Goal: Transaction & Acquisition: Purchase product/service

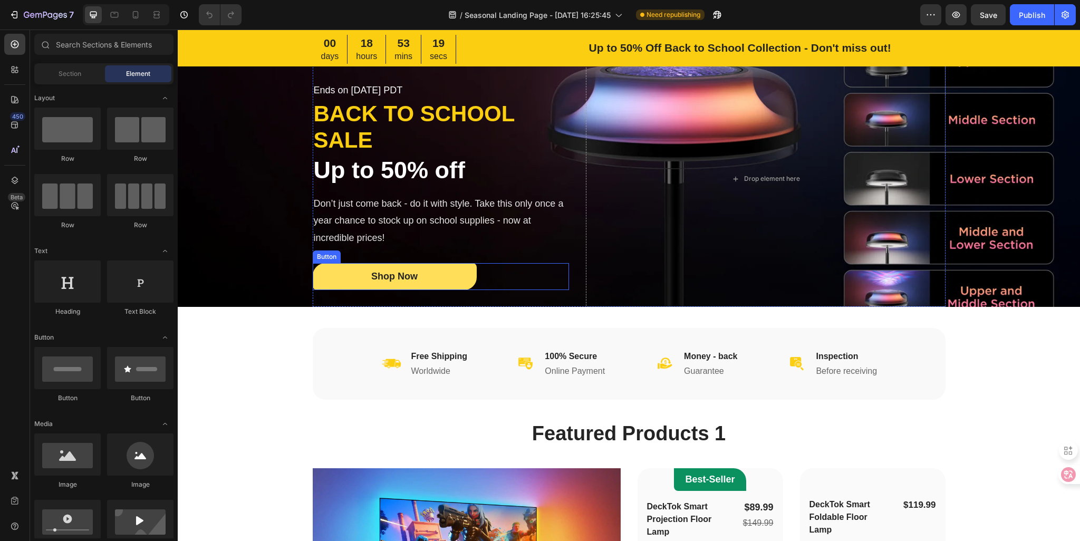
click at [433, 277] on button "Shop Now" at bounding box center [395, 276] width 164 height 27
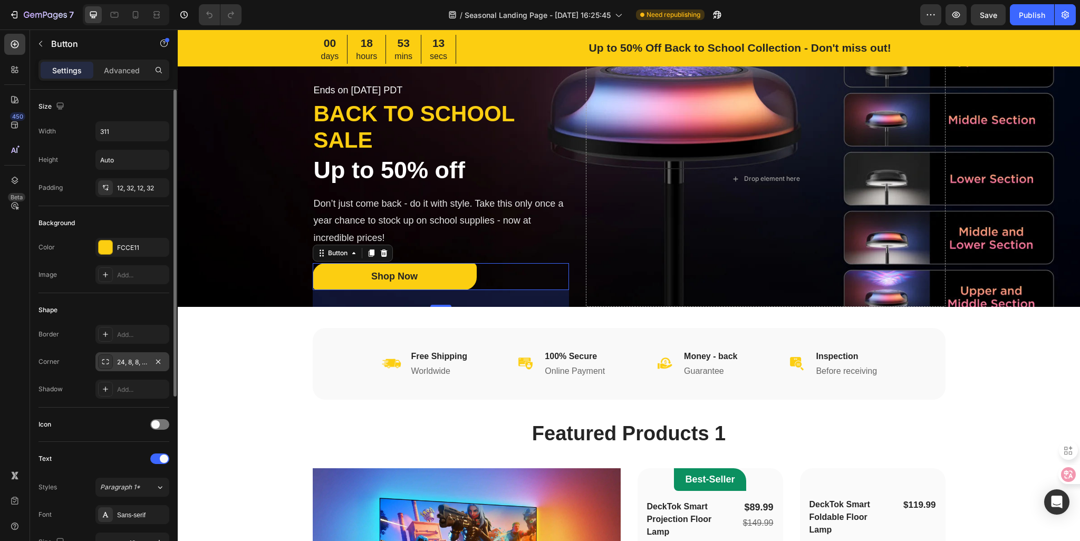
click at [138, 365] on div "24, 8, 8, 24" at bounding box center [132, 362] width 31 height 9
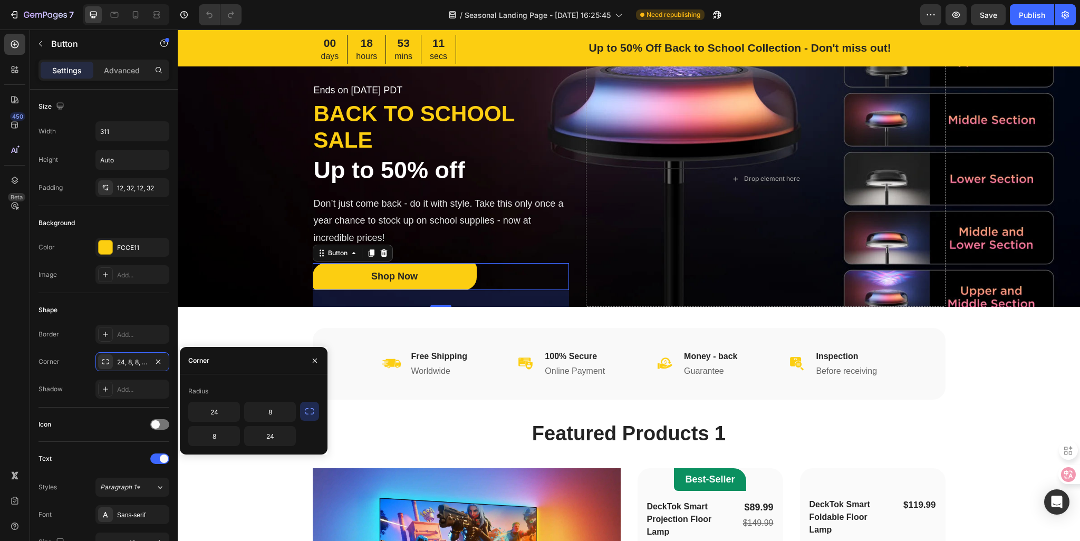
click at [311, 414] on icon "button" at bounding box center [309, 411] width 8 height 6
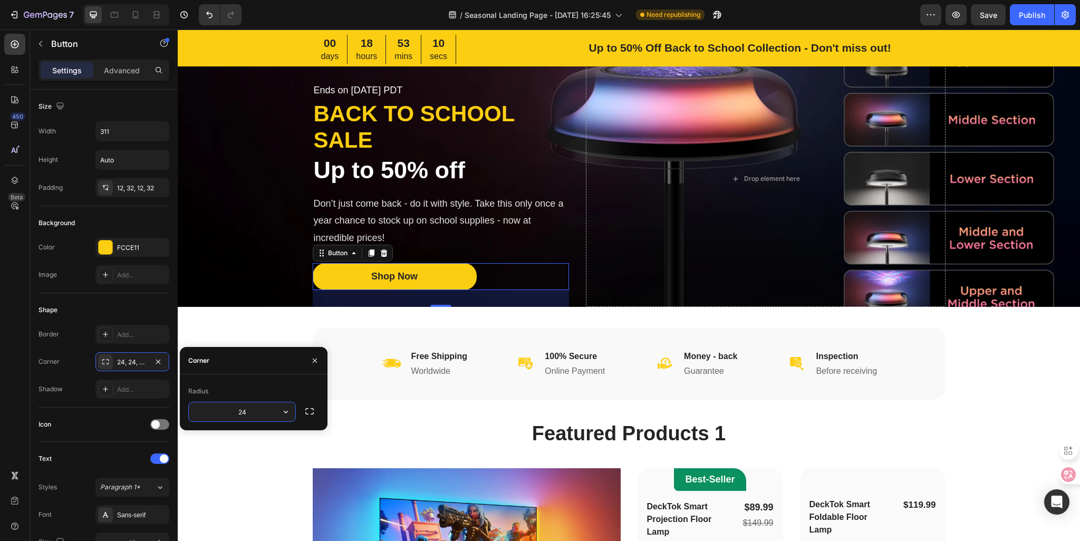
click at [240, 412] on input "24" at bounding box center [242, 412] width 107 height 19
type input "8"
click at [425, 422] on h2 "Featured Products 1" at bounding box center [629, 434] width 633 height 26
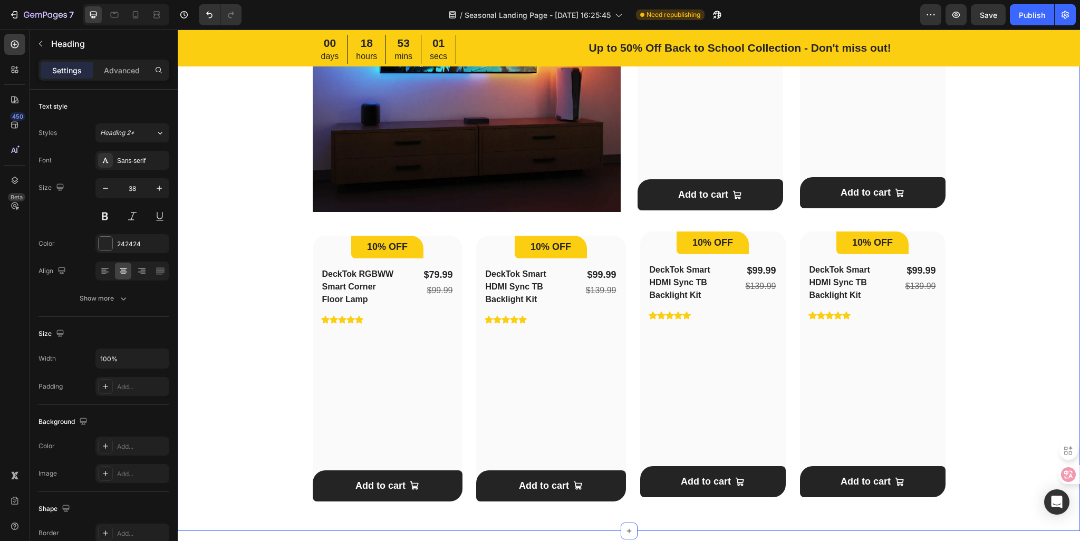
scroll to position [633, 0]
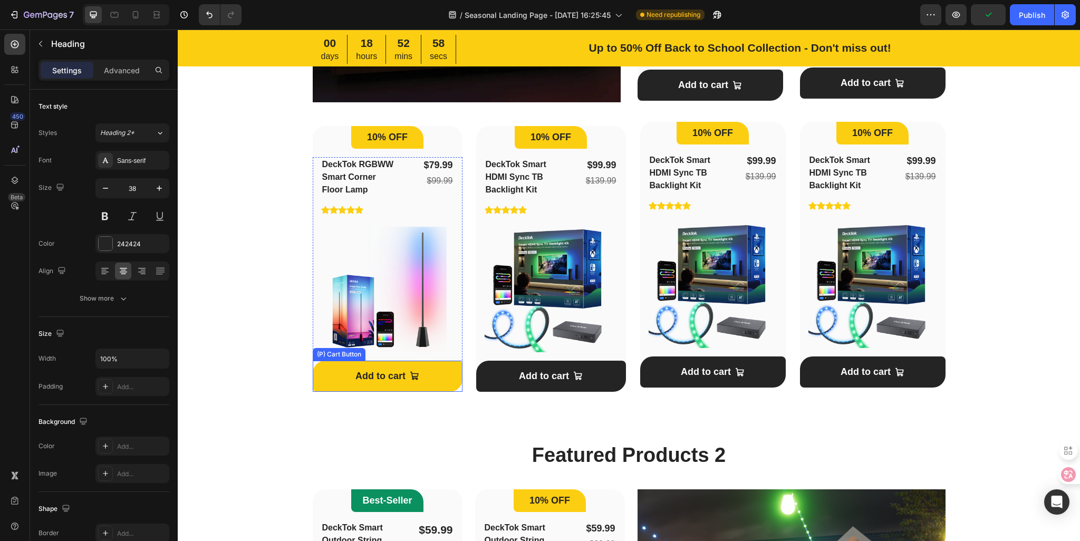
click at [315, 377] on button "Add to cart" at bounding box center [388, 376] width 150 height 31
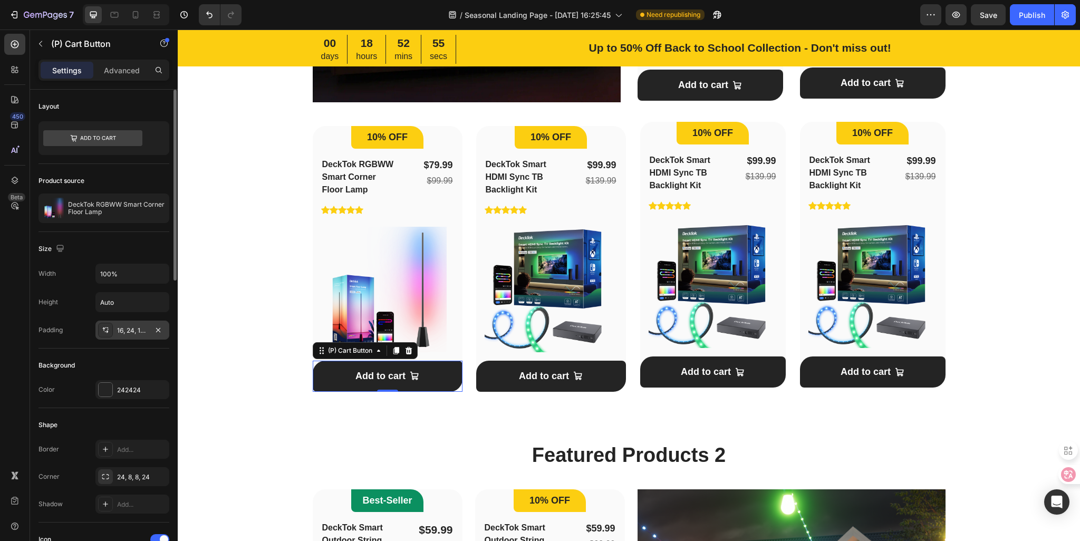
click at [131, 329] on div "16, 24, 16, 24" at bounding box center [132, 330] width 31 height 9
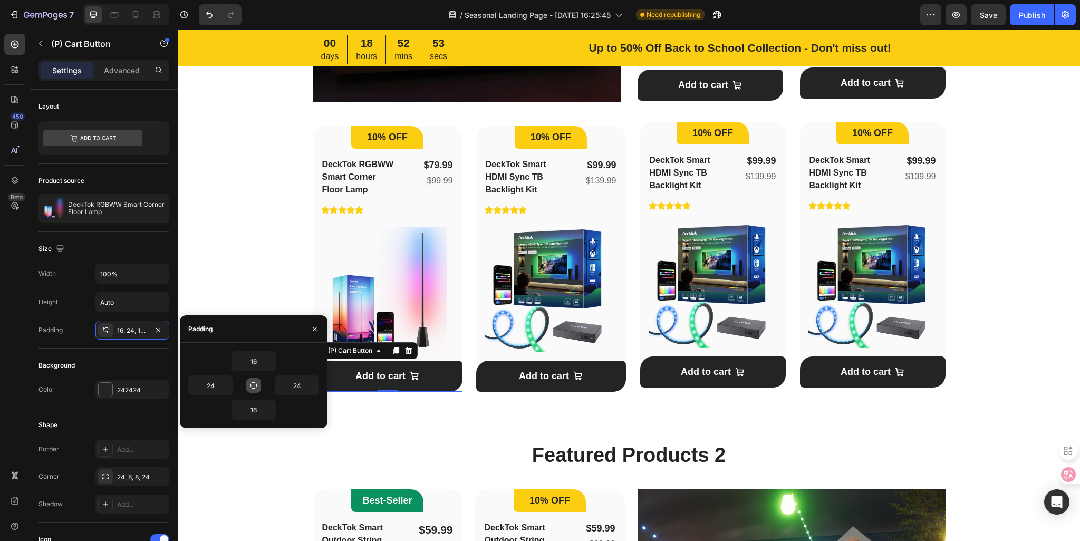
click at [255, 385] on icon "button" at bounding box center [254, 385] width 8 height 8
type input "16"
click at [254, 392] on button "button" at bounding box center [253, 385] width 15 height 15
click at [260, 363] on input "16" at bounding box center [253, 361] width 43 height 19
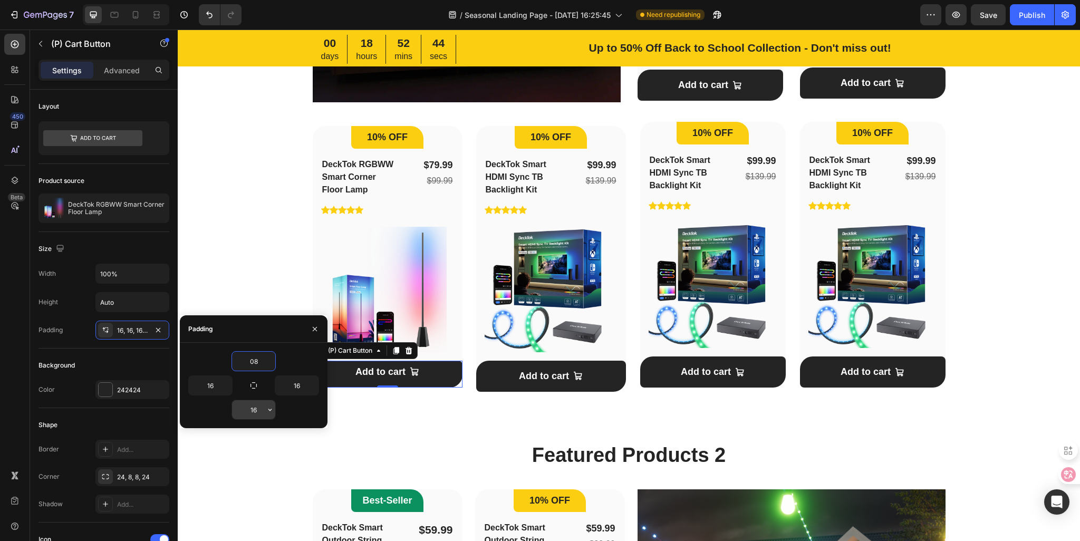
type input "8"
click at [262, 407] on input "16" at bounding box center [253, 409] width 43 height 19
type input "8"
click at [308, 385] on input "16" at bounding box center [296, 385] width 43 height 19
type input "8"
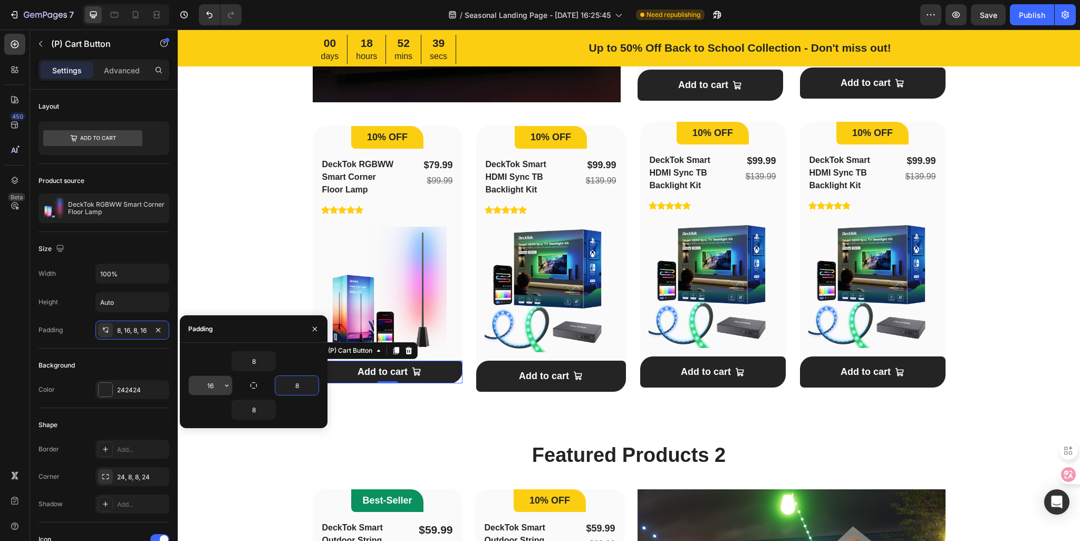
click at [219, 387] on input "16" at bounding box center [210, 385] width 43 height 19
type input "8"
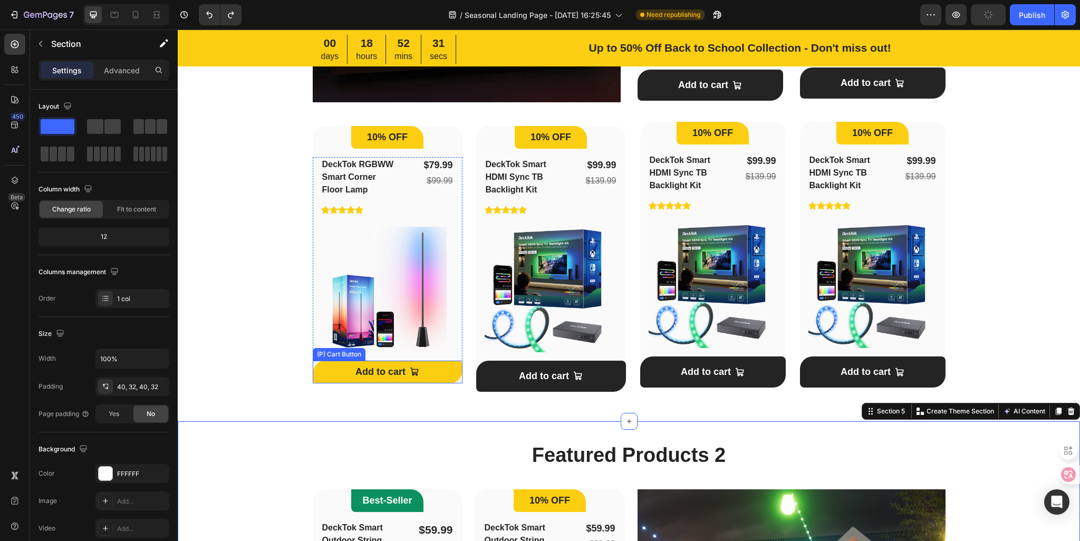
click at [313, 380] on button "Add to cart" at bounding box center [388, 372] width 150 height 23
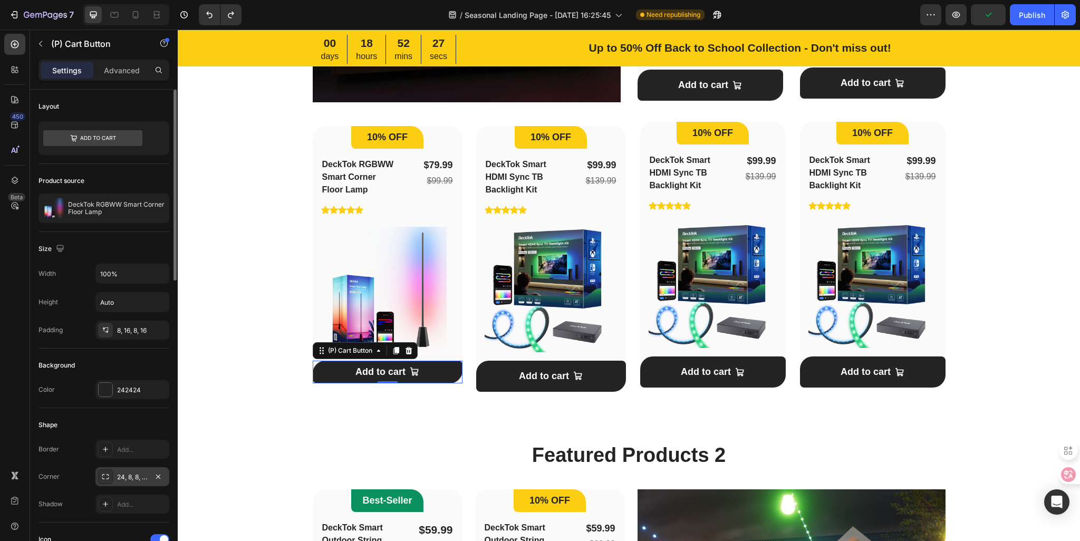
click at [120, 478] on div "24, 8, 8, 24" at bounding box center [132, 477] width 31 height 9
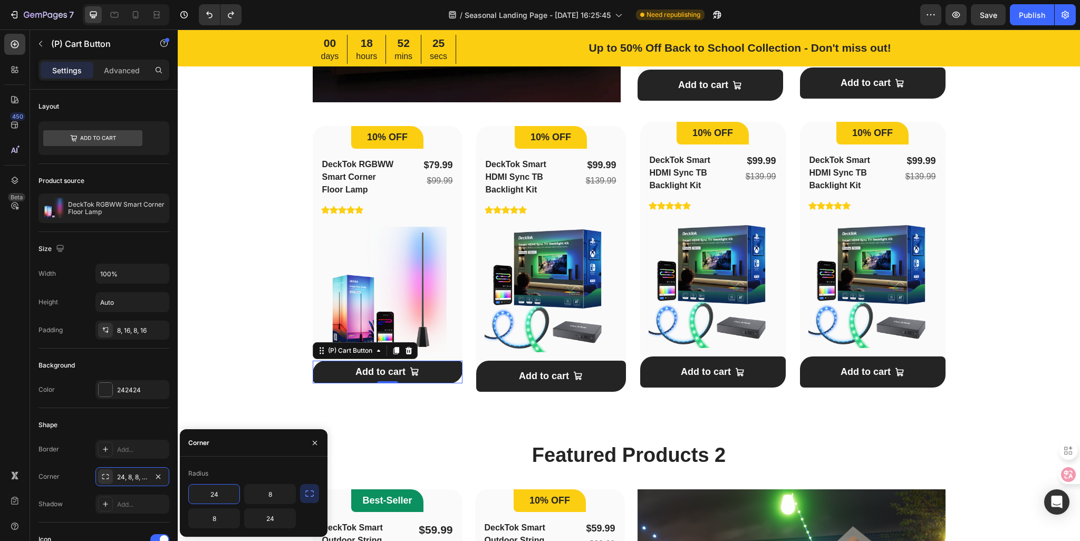
click at [220, 496] on input "24" at bounding box center [214, 494] width 51 height 19
type input "8"
click at [279, 518] on input "24" at bounding box center [270, 518] width 51 height 19
type input "8"
click at [238, 322] on div "Featured Products 1 Heading Row Image Hero Banner 10% OFF Heading Row DeckTok R…" at bounding box center [629, 94] width 869 height 612
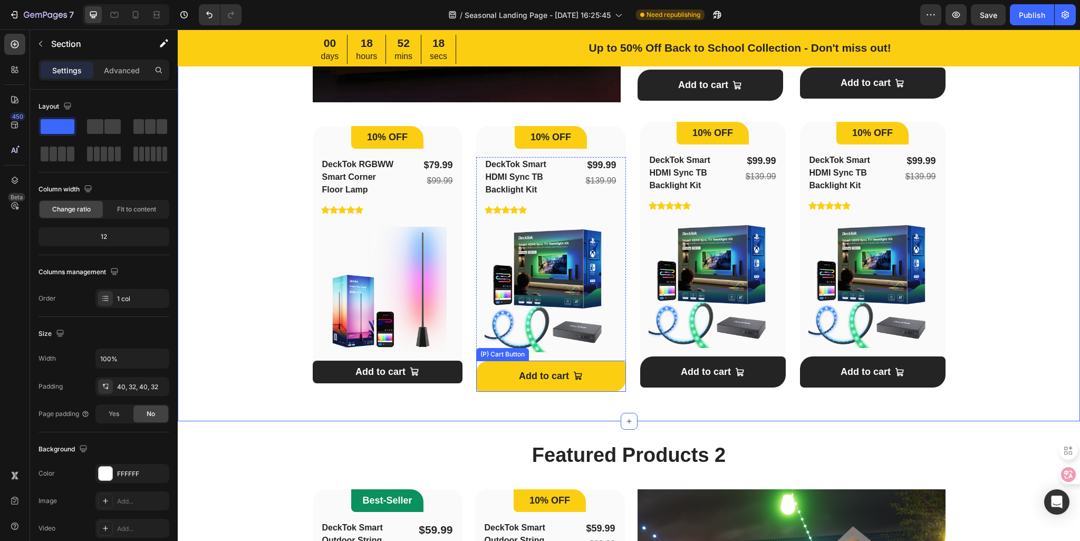
click at [494, 381] on button "Add to cart" at bounding box center [551, 376] width 150 height 31
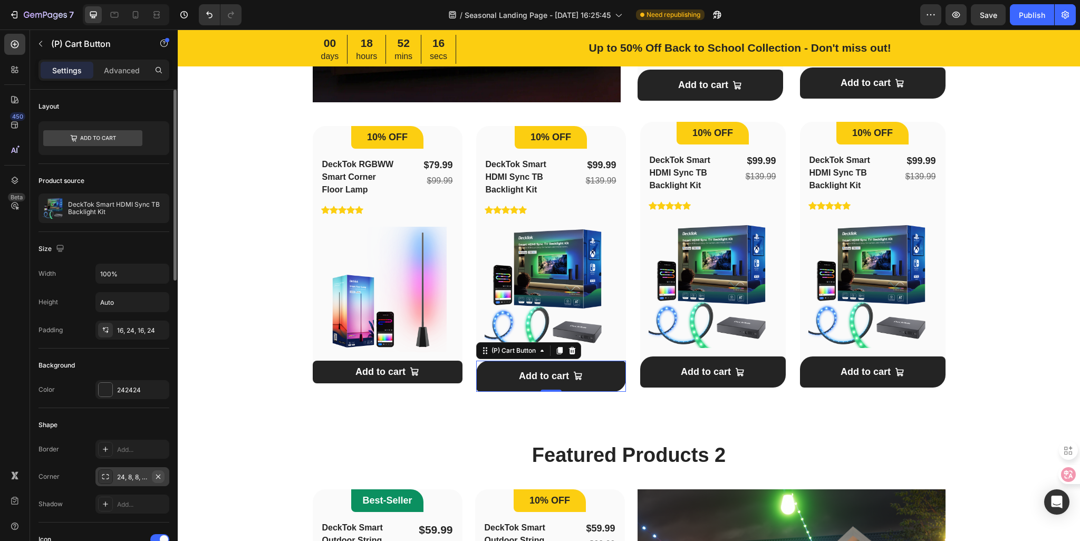
click at [160, 477] on icon "button" at bounding box center [158, 476] width 4 height 4
click at [126, 476] on div "Add..." at bounding box center [142, 477] width 50 height 9
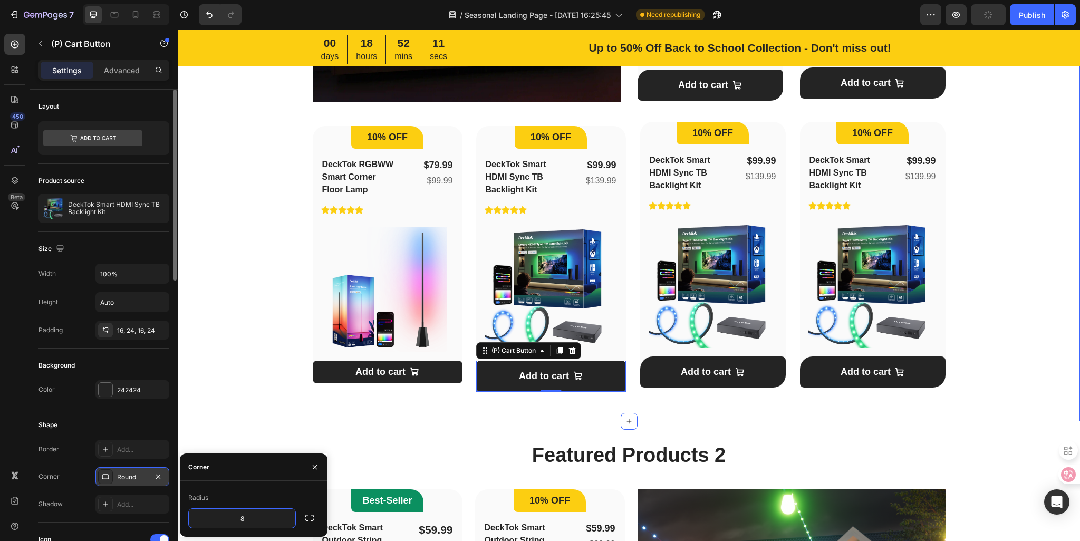
click at [242, 396] on div "Featured Products 1 Heading Row Image Hero Banner 10% OFF Heading Row DeckTok R…" at bounding box center [629, 94] width 869 height 612
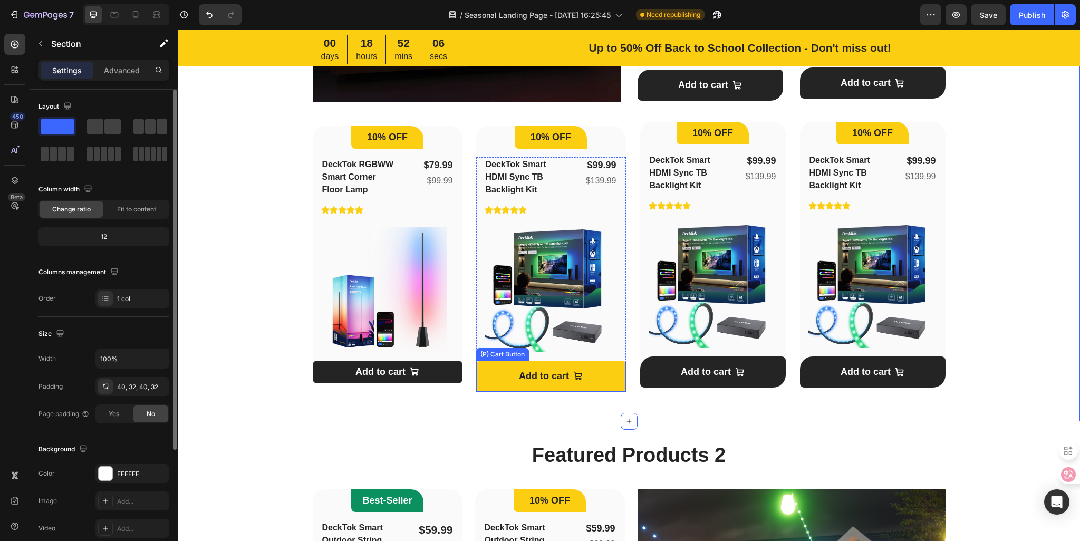
click at [483, 375] on button "Add to cart" at bounding box center [551, 376] width 150 height 31
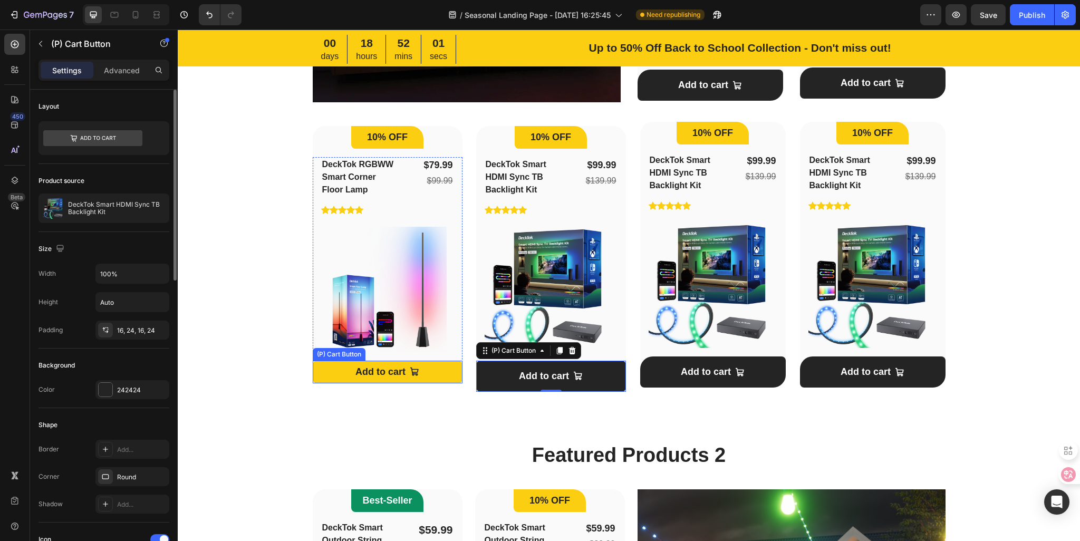
click at [427, 377] on button "Add to cart" at bounding box center [388, 372] width 150 height 23
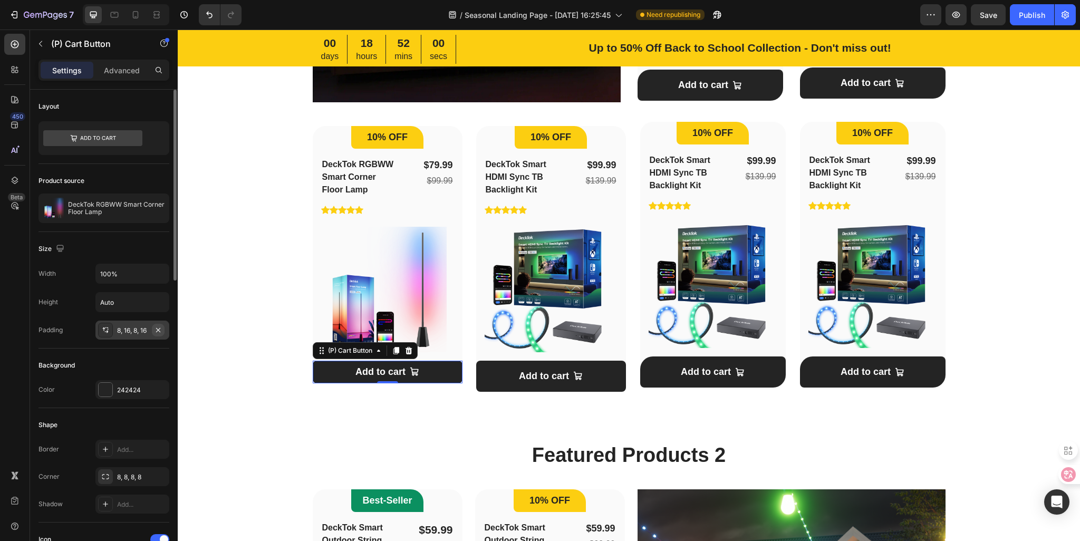
click at [152, 333] on button "button" at bounding box center [158, 330] width 13 height 13
click at [136, 333] on div "Add..." at bounding box center [142, 330] width 50 height 9
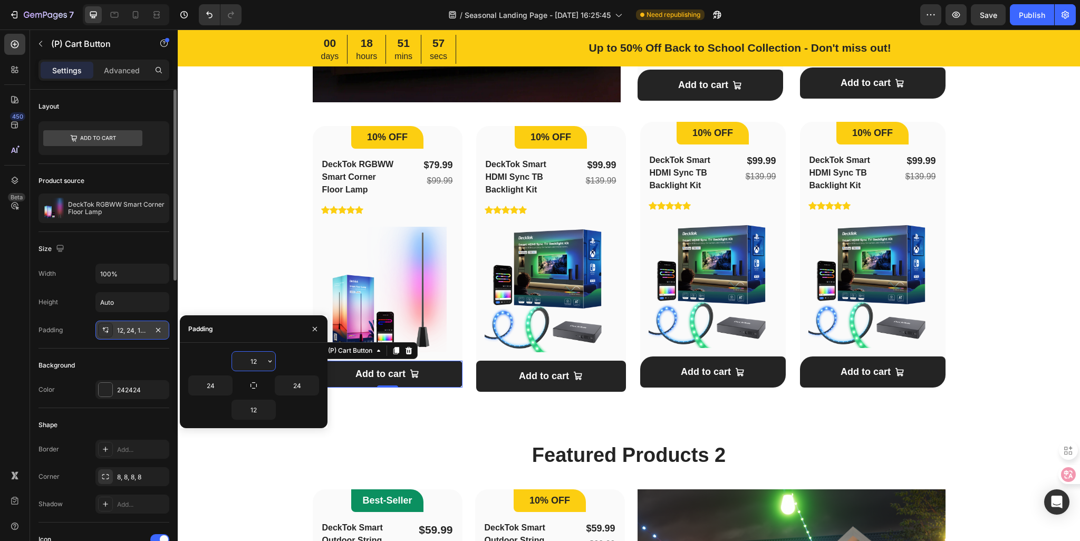
click at [252, 362] on input "12" at bounding box center [253, 361] width 43 height 19
click at [258, 361] on input "12" at bounding box center [253, 361] width 43 height 19
type input "16"
click at [256, 414] on input "12" at bounding box center [253, 409] width 43 height 19
click at [260, 408] on input "12" at bounding box center [253, 409] width 43 height 19
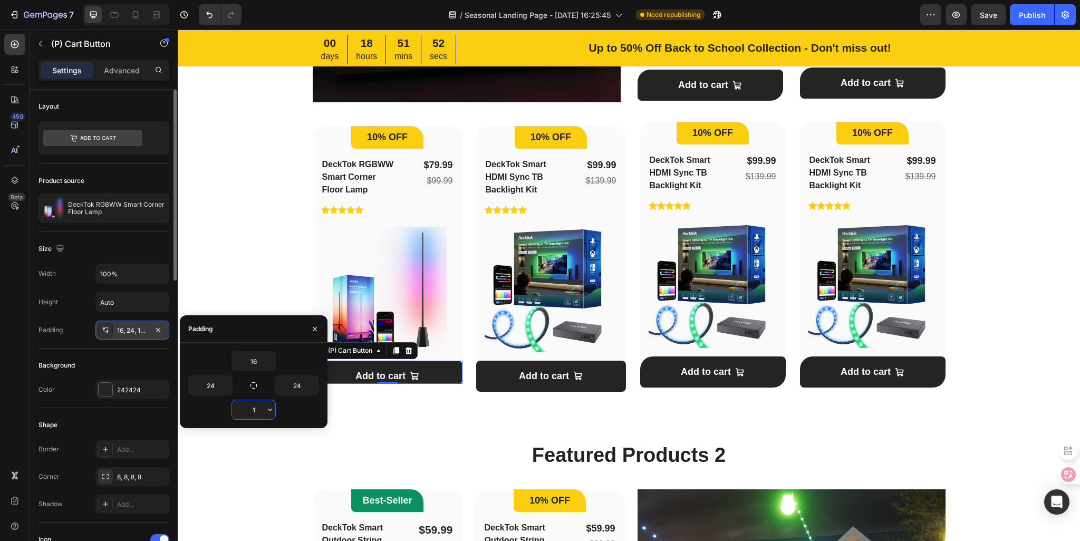
type input "16"
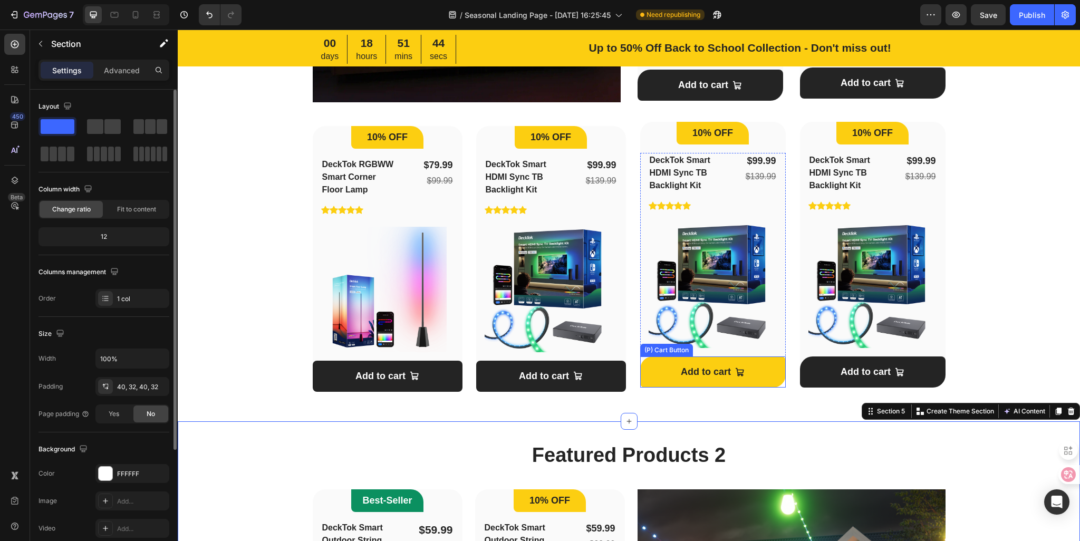
click at [770, 382] on button "Add to cart" at bounding box center [713, 372] width 146 height 31
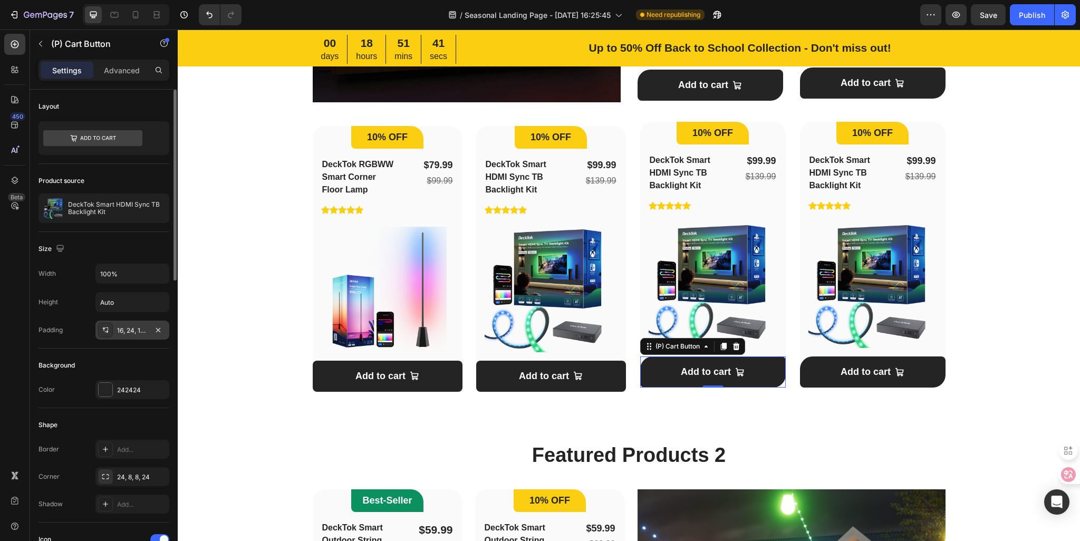
click at [114, 332] on div "16, 24, 16, 24" at bounding box center [132, 330] width 74 height 19
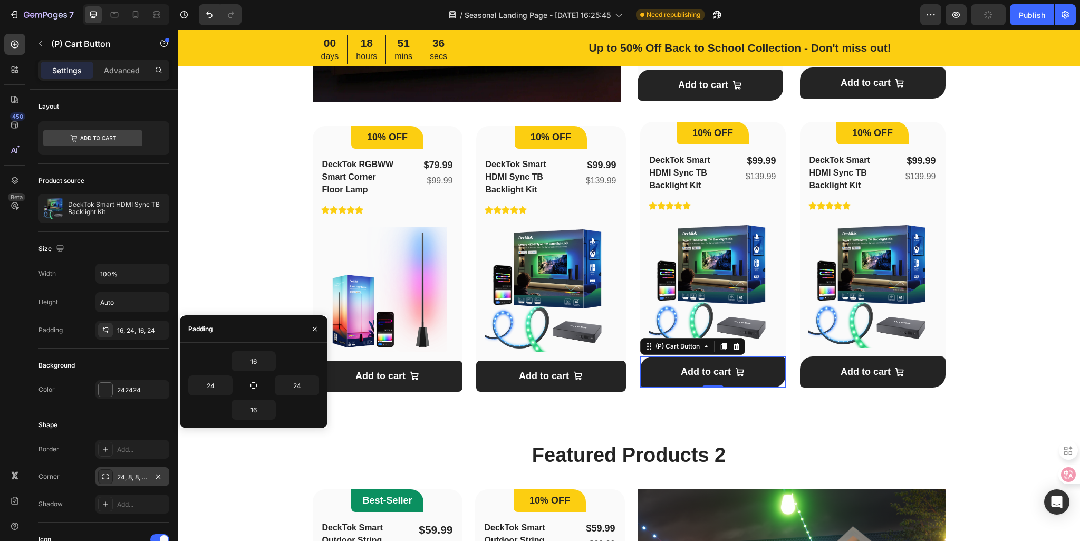
click at [129, 477] on div "24, 8, 8, 24" at bounding box center [132, 477] width 31 height 9
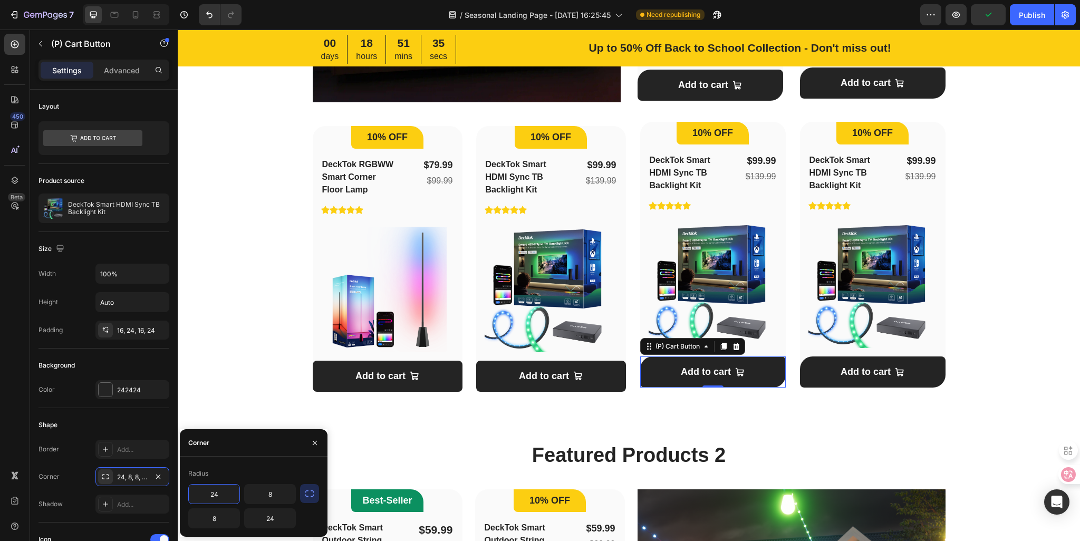
click at [213, 493] on input "24" at bounding box center [214, 494] width 51 height 19
type input "8"
click at [274, 521] on input "24" at bounding box center [270, 518] width 51 height 19
type input "8"
click at [238, 331] on div "Featured Products 1 Heading Row Image Hero Banner 10% OFF Heading Row DeckTok R…" at bounding box center [629, 94] width 869 height 612
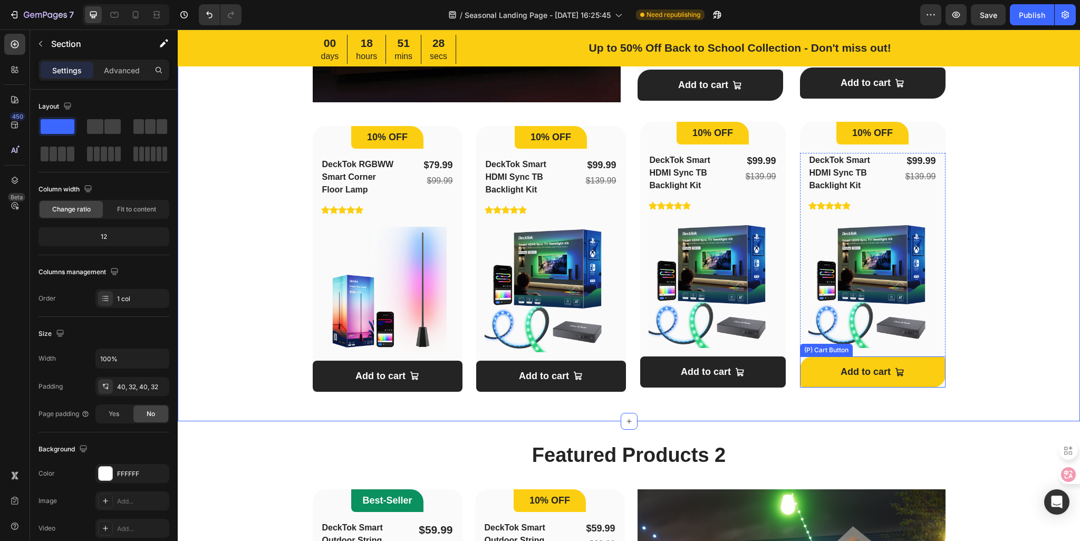
click at [825, 364] on button "Add to cart" at bounding box center [873, 372] width 146 height 31
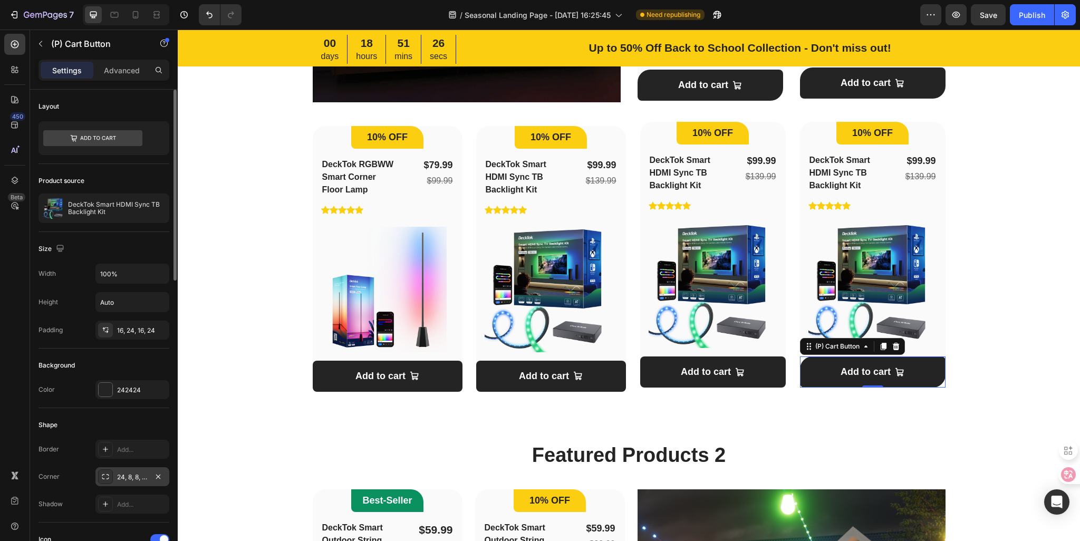
click at [129, 478] on div "24, 8, 8, 24" at bounding box center [132, 477] width 31 height 9
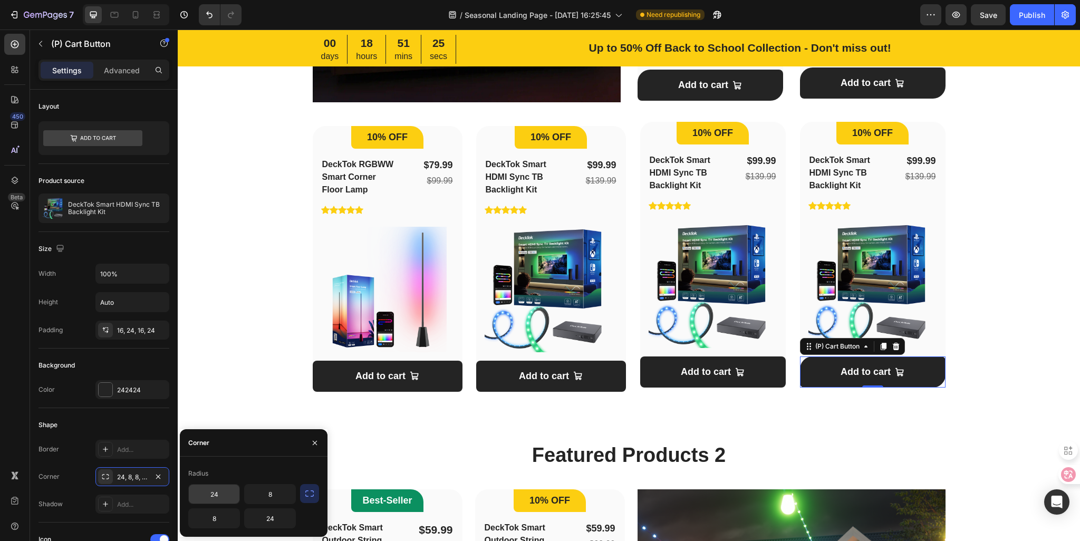
click at [225, 495] on input "24" at bounding box center [214, 494] width 51 height 19
type input "8"
click at [276, 520] on input "24" at bounding box center [270, 518] width 51 height 19
type input "8"
click at [564, 418] on div "Featured Products 1 Heading Row Image Hero Banner 10% OFF Heading Row DeckTok R…" at bounding box center [629, 94] width 903 height 655
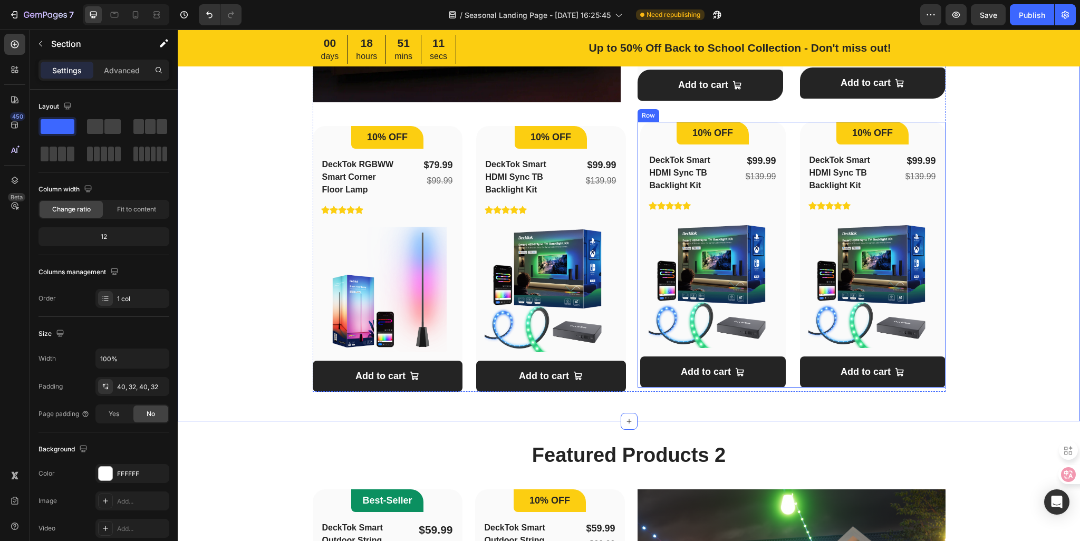
click at [782, 124] on div "10% OFF Heading Row DeckTok Smart HDMI Sync TB Backlight Kit (P) Title Icon Ico…" at bounding box center [792, 255] width 308 height 266
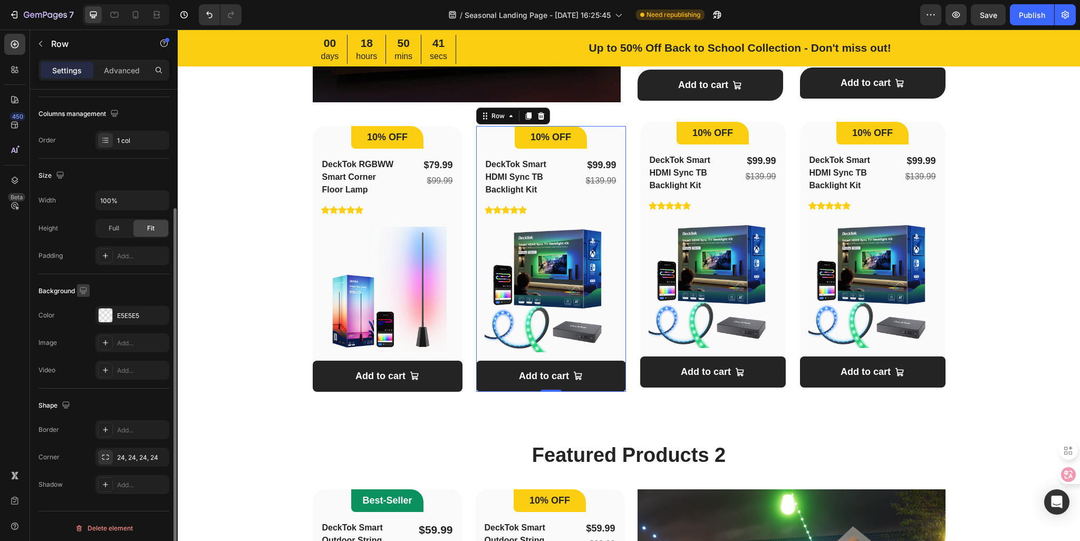
scroll to position [161, 0]
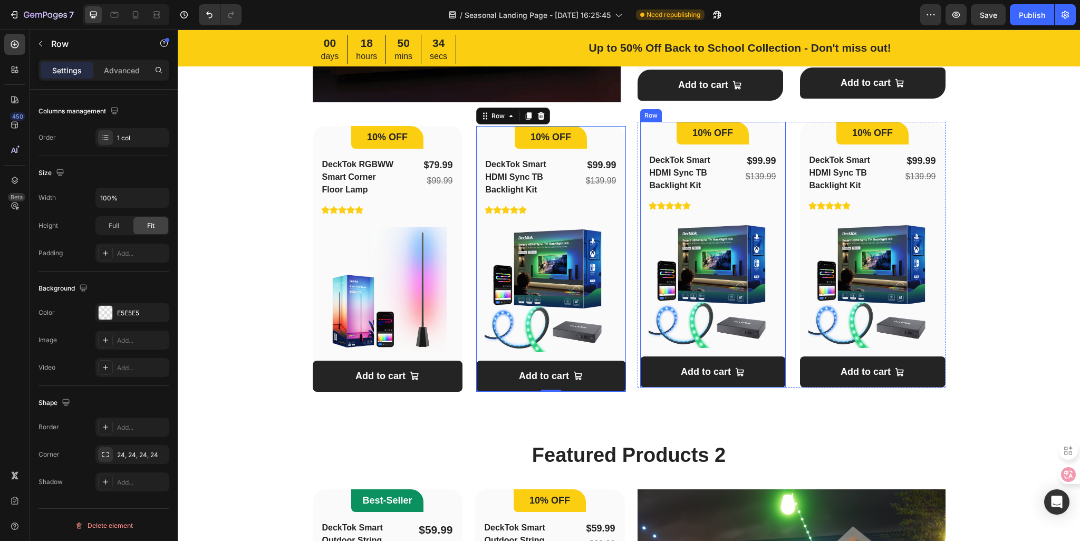
click at [641, 131] on div "10% OFF Heading Row DeckTok Smart HDMI Sync TB Backlight Kit (P) Title Icon Ico…" at bounding box center [713, 255] width 146 height 266
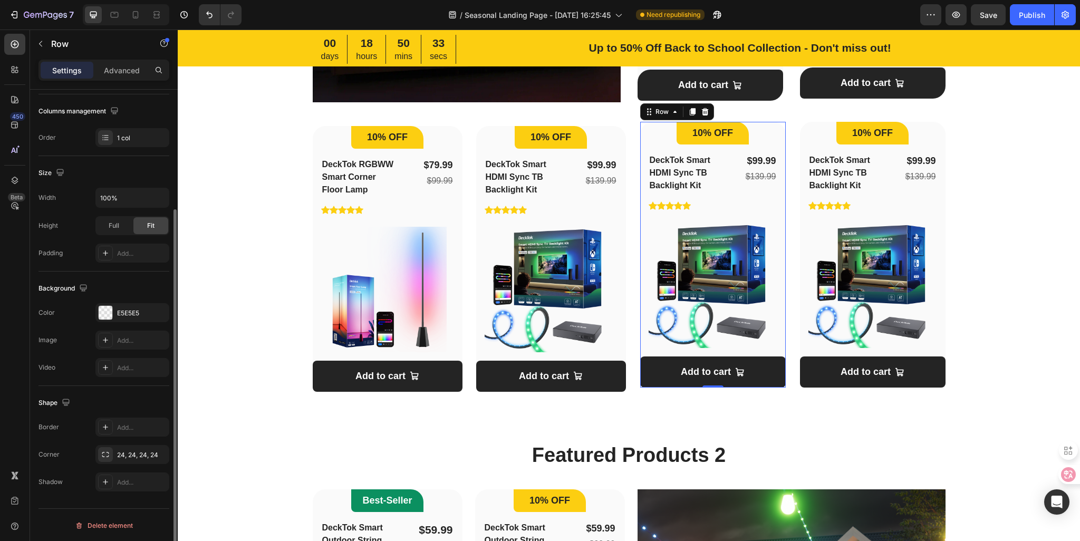
scroll to position [160, 0]
click at [134, 69] on p "Advanced" at bounding box center [122, 70] width 36 height 11
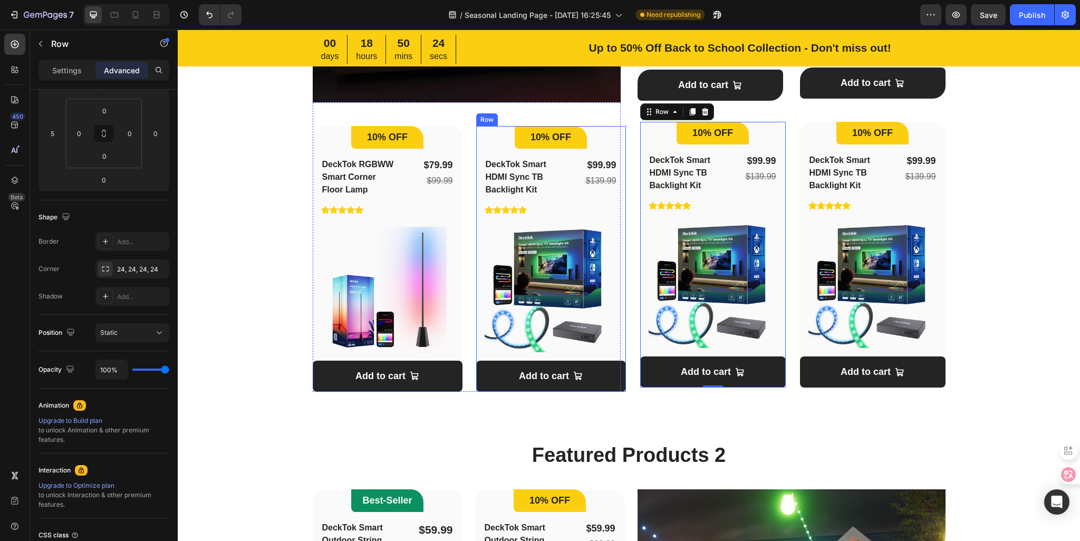
click at [616, 131] on div "10% OFF Heading Row DeckTok Smart HDMI Sync TB Backlight Kit (P) Title Icon Ico…" at bounding box center [551, 259] width 150 height 266
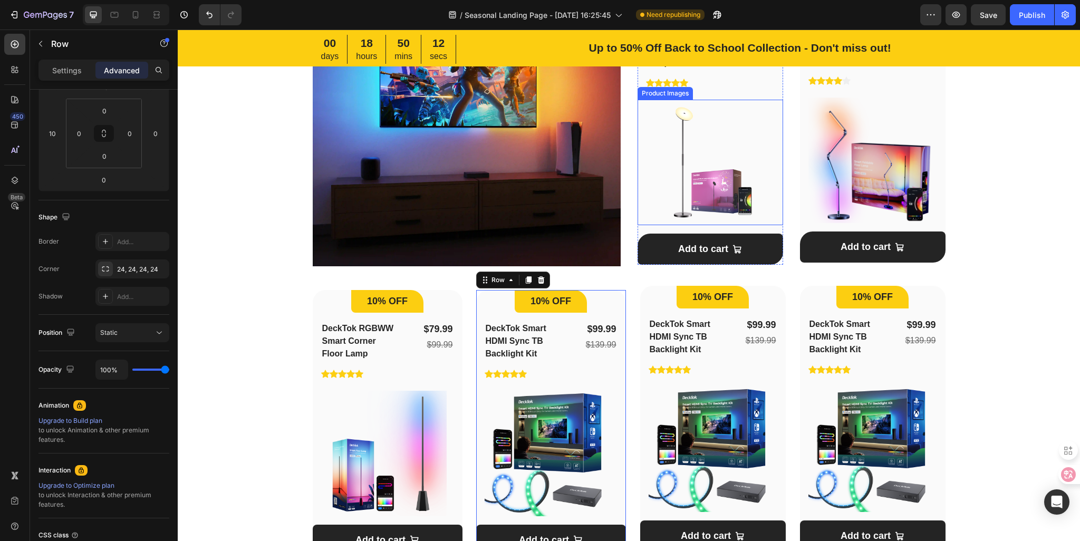
scroll to position [612, 0]
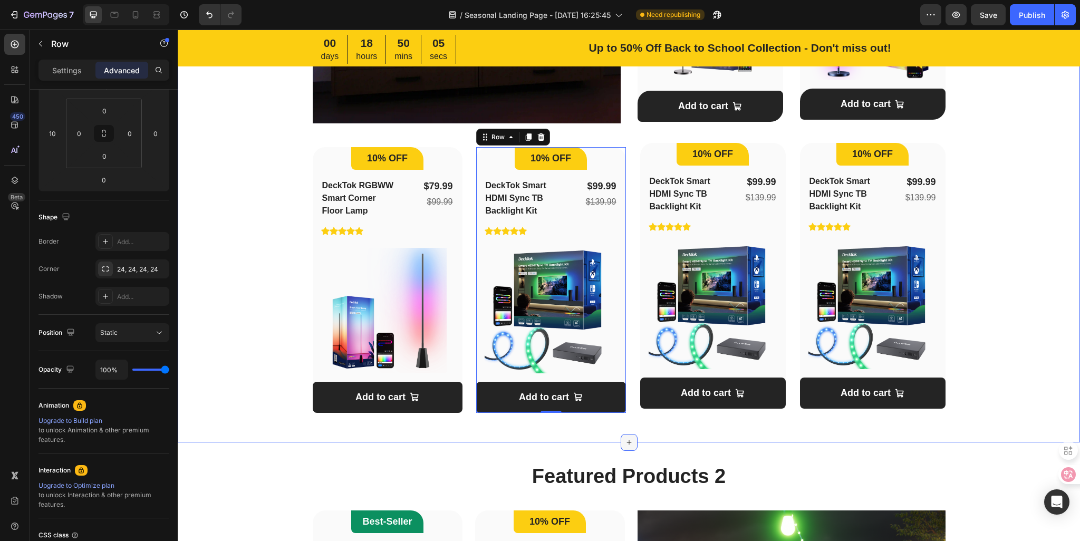
click at [629, 438] on icon at bounding box center [629, 442] width 8 height 8
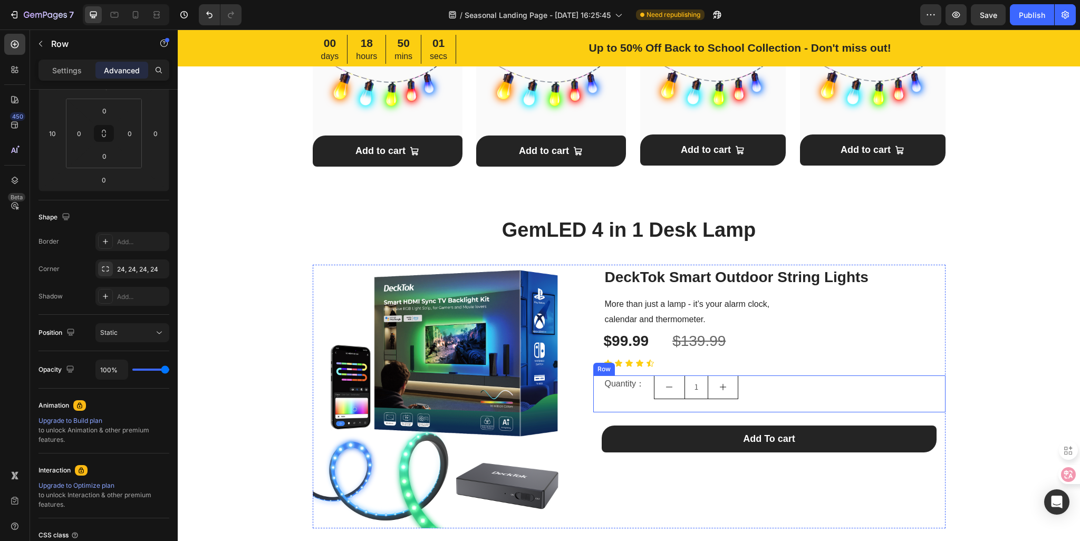
scroll to position [1667, 0]
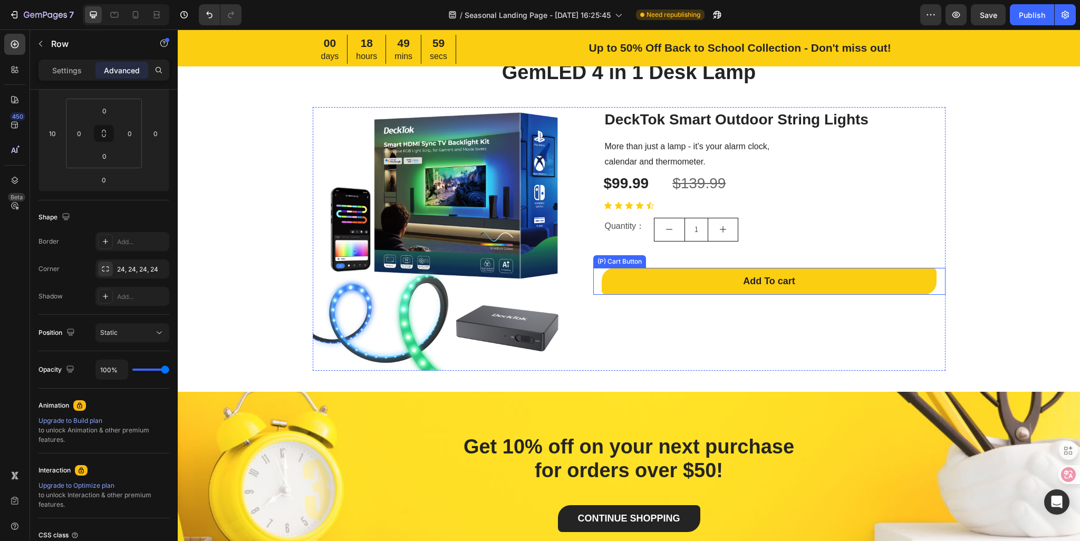
click at [669, 283] on button "Add To cart" at bounding box center [769, 281] width 335 height 27
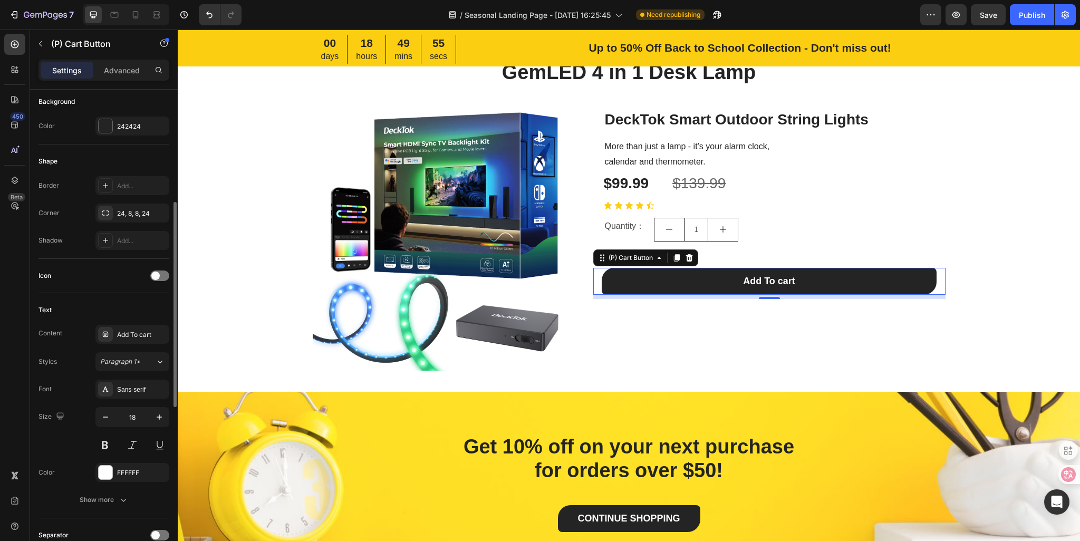
scroll to position [53, 0]
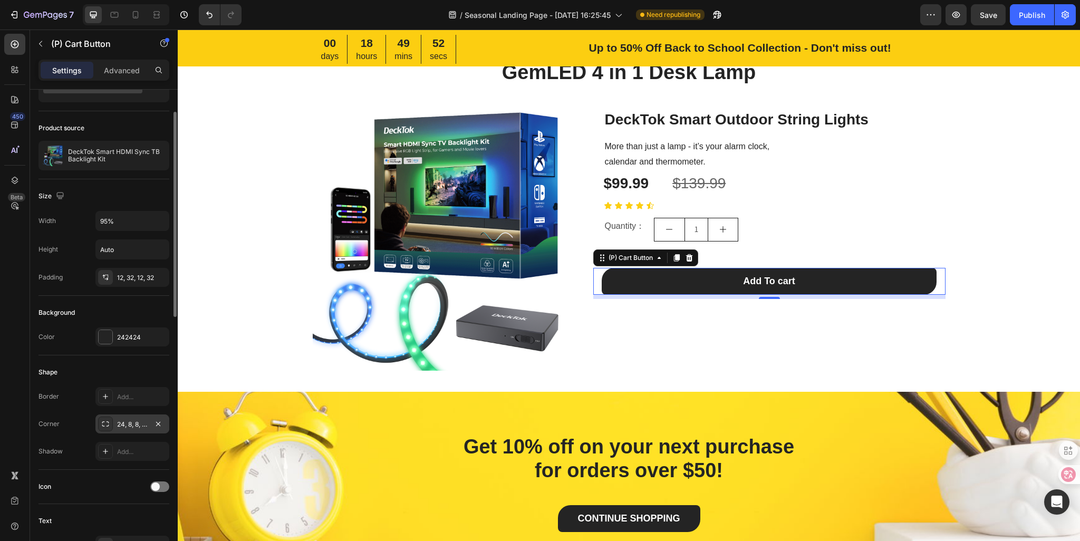
click at [121, 429] on div "24, 8, 8, 24" at bounding box center [132, 424] width 74 height 19
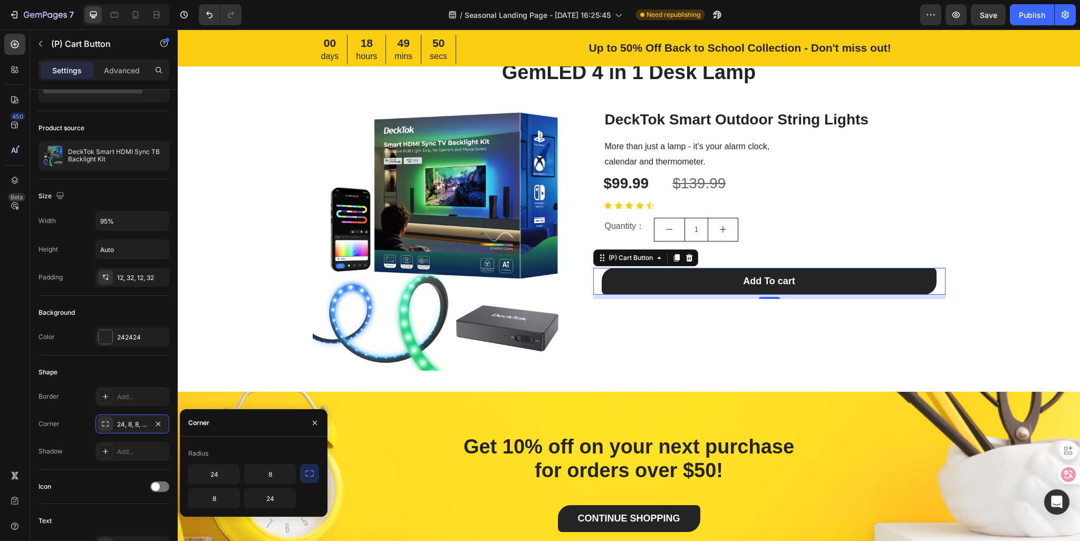
click at [308, 475] on icon "button" at bounding box center [309, 473] width 11 height 11
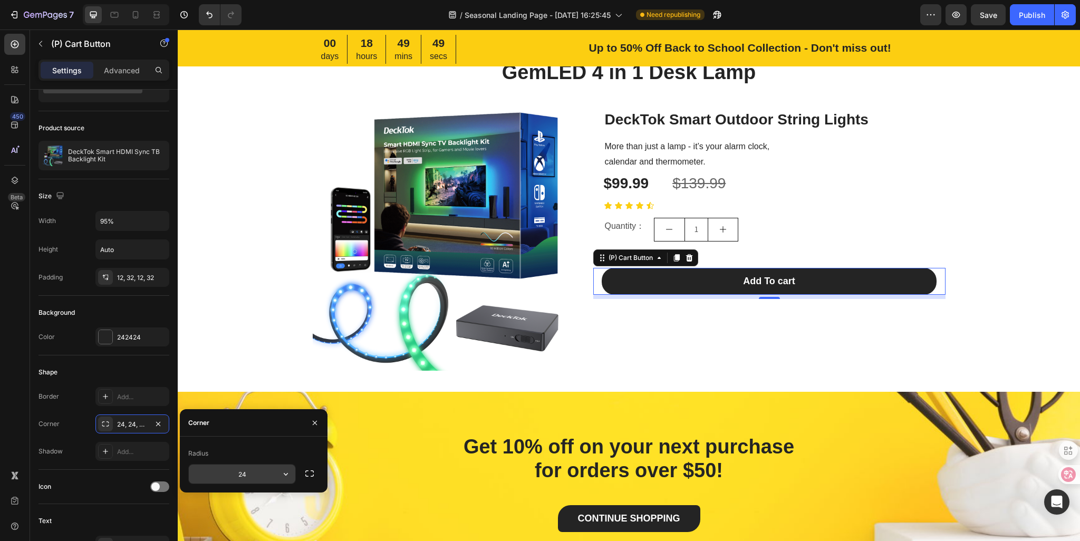
click at [262, 473] on input "24" at bounding box center [242, 474] width 107 height 19
type input "8"
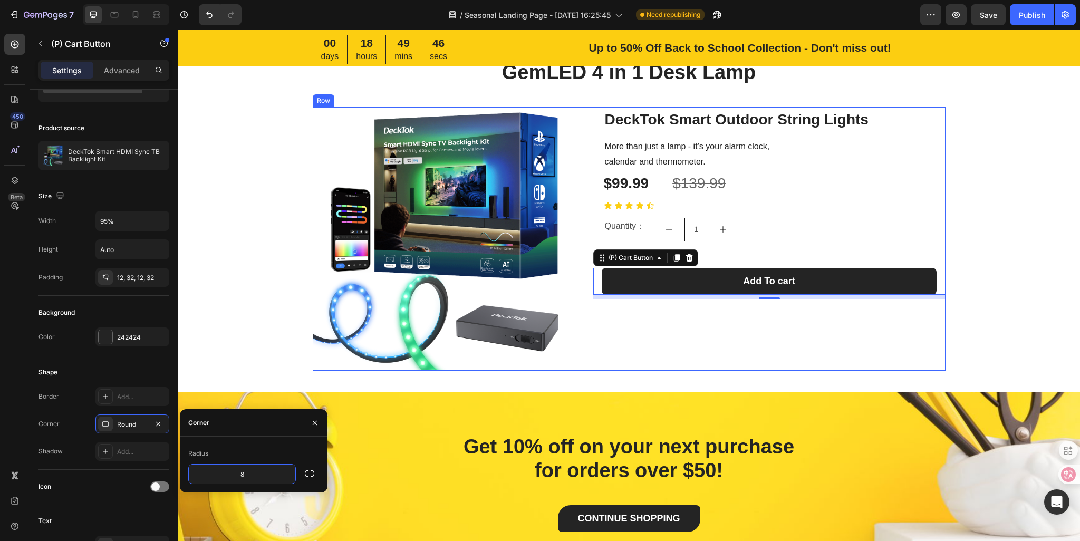
click at [711, 339] on div "DeckTok Smart Outdoor String Lights Heading More than just a lamp - it’s your a…" at bounding box center [769, 239] width 352 height 264
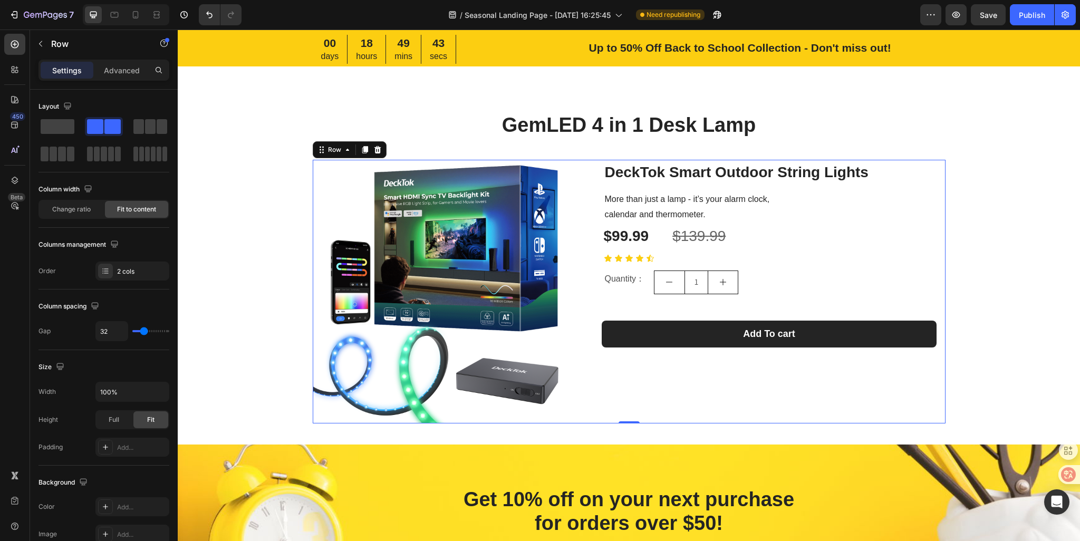
scroll to position [1562, 0]
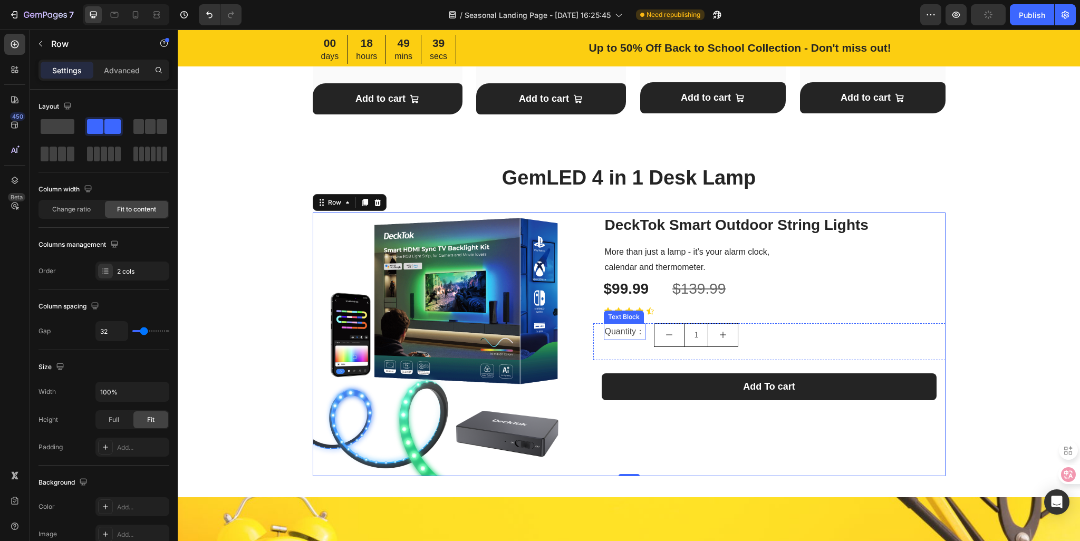
click at [619, 331] on p "Quantity：" at bounding box center [625, 331] width 40 height 15
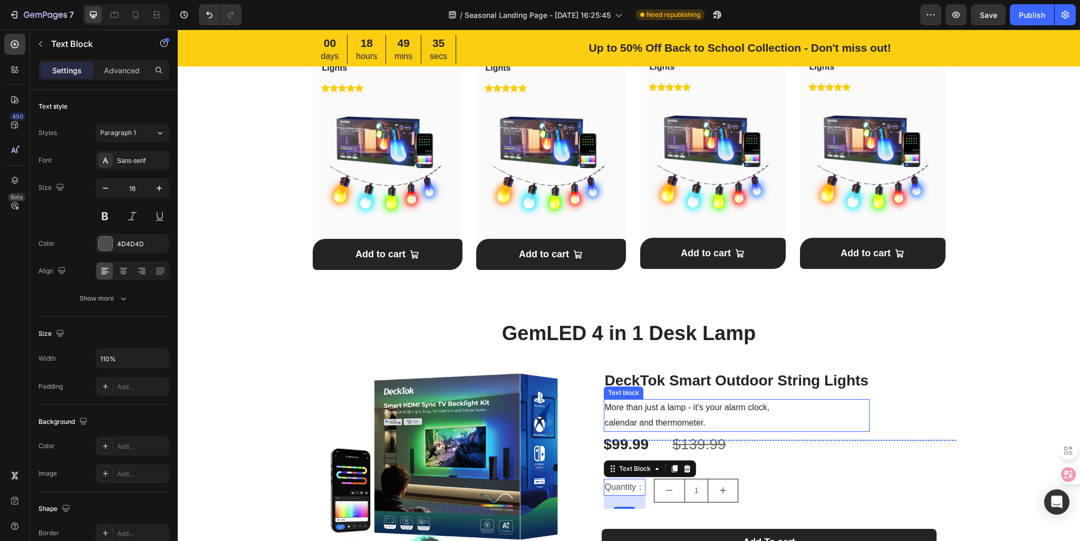
scroll to position [1351, 0]
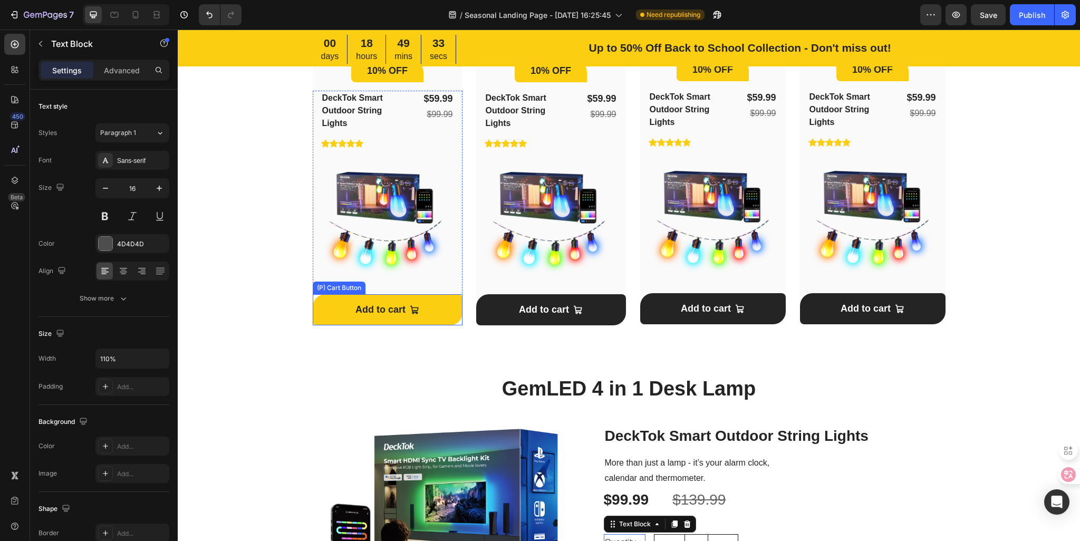
click at [426, 315] on button "Add to cart" at bounding box center [388, 309] width 150 height 31
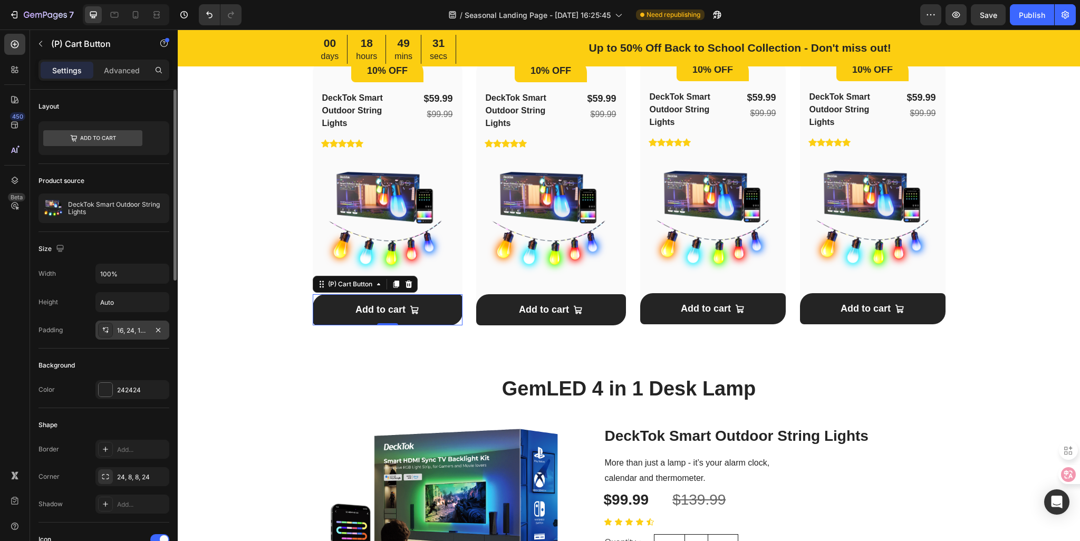
click at [132, 332] on div "16, 24, 16, 24" at bounding box center [132, 330] width 31 height 9
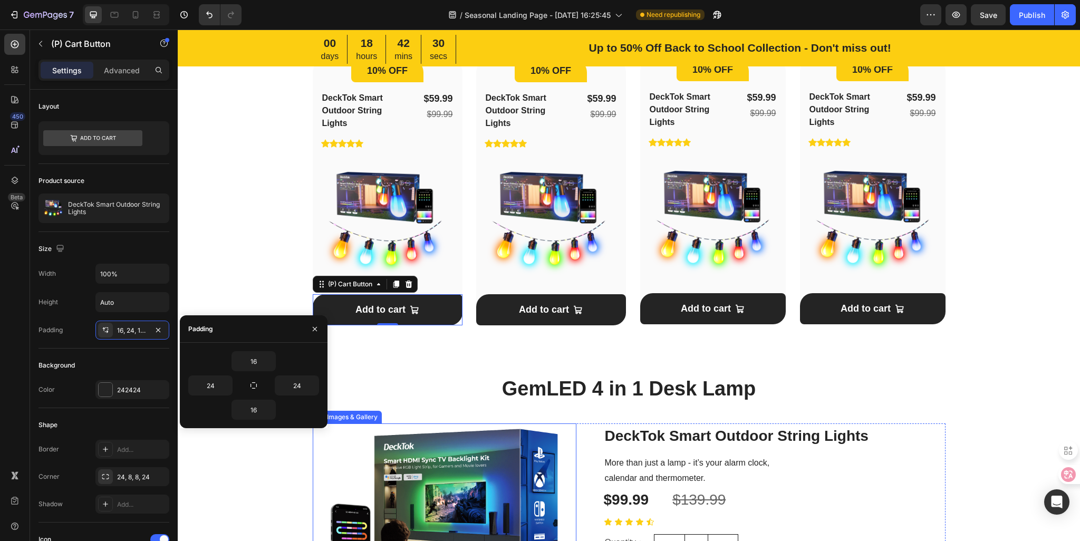
scroll to position [1509, 0]
